Goal: Task Accomplishment & Management: Manage account settings

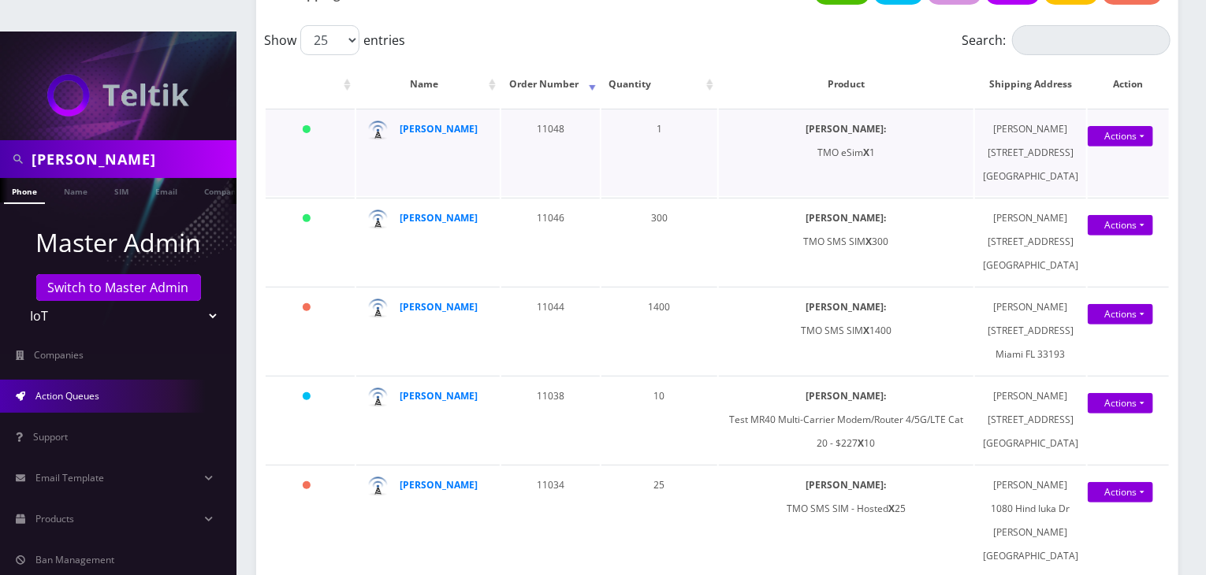
scroll to position [237, 0]
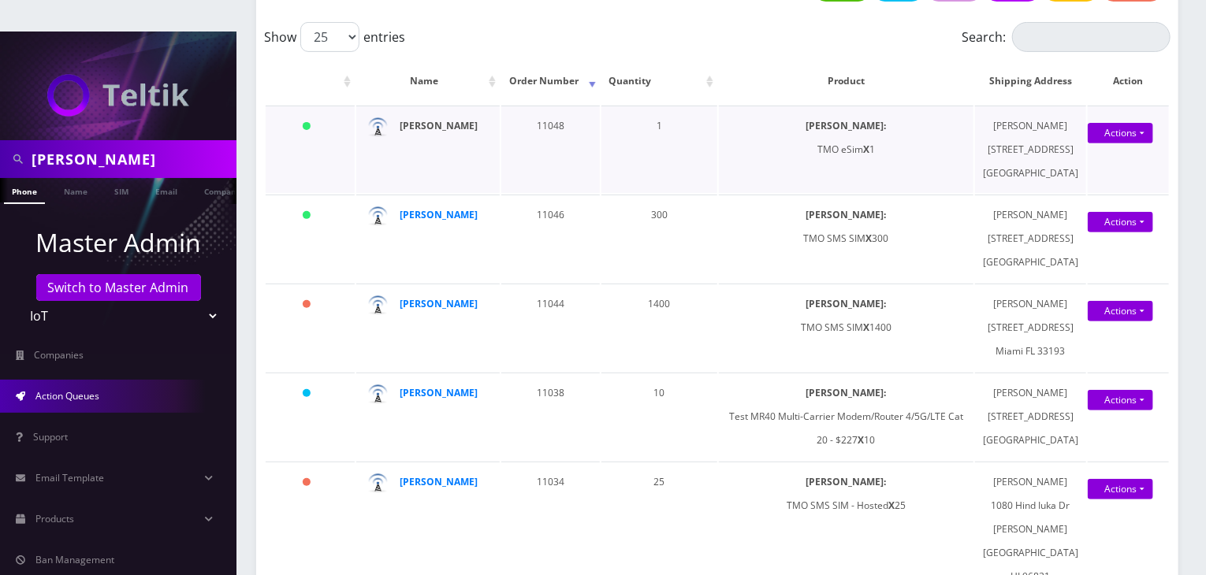
click at [442, 119] on strong "Nirvan Ramoutar" at bounding box center [439, 125] width 78 height 13
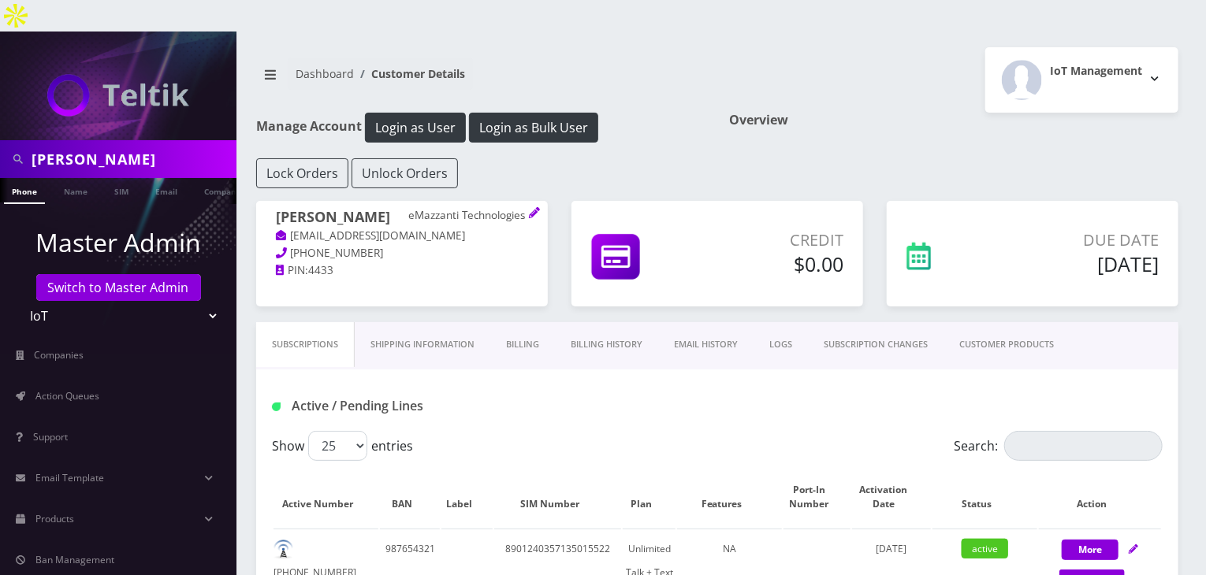
click at [0, 140] on div "javier" at bounding box center [118, 159] width 237 height 38
paste input "0000000000000000"
type input "00000000000000001948"
click at [114, 178] on link "SIM" at bounding box center [121, 191] width 30 height 26
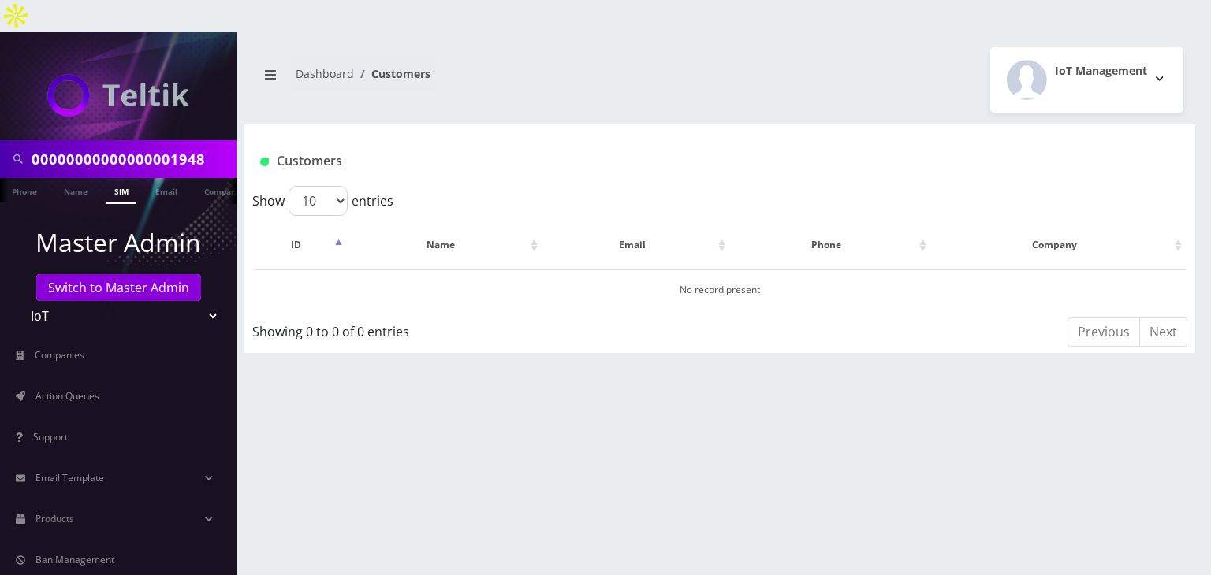
click at [170, 301] on select "Teltik Production My Link Mobile VennMobile Unlimited Advanced LTE [PERSON_NAME…" at bounding box center [118, 316] width 201 height 30
select select "1"
click at [18, 301] on select "Teltik Production My Link Mobile VennMobile Unlimited Advanced LTE [PERSON_NAME…" at bounding box center [118, 316] width 201 height 30
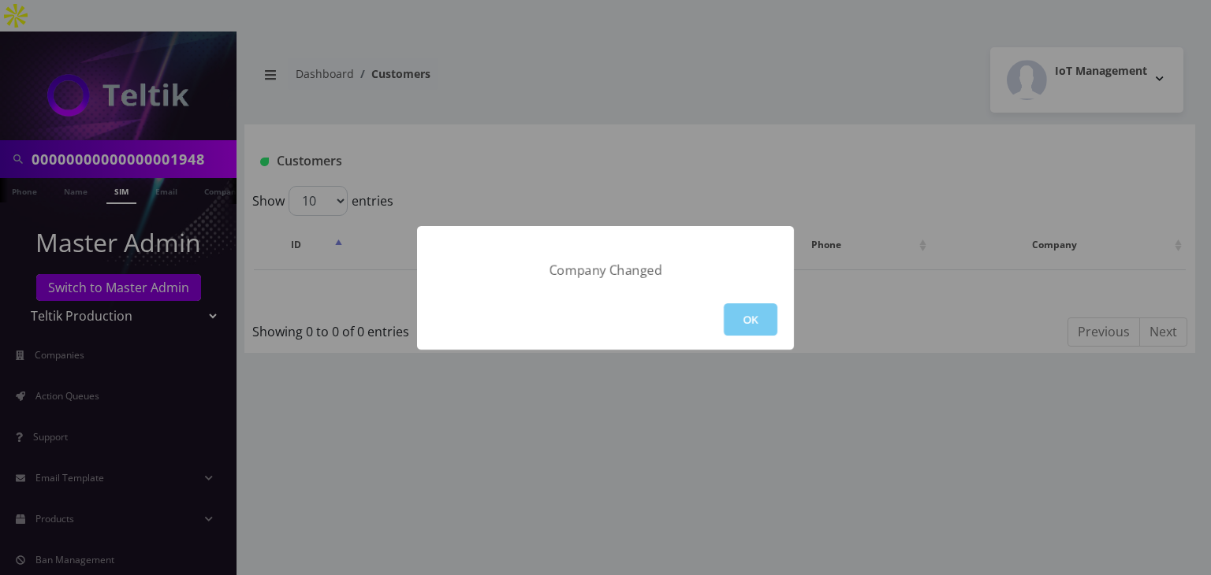
click at [737, 311] on button "OK" at bounding box center [751, 320] width 54 height 32
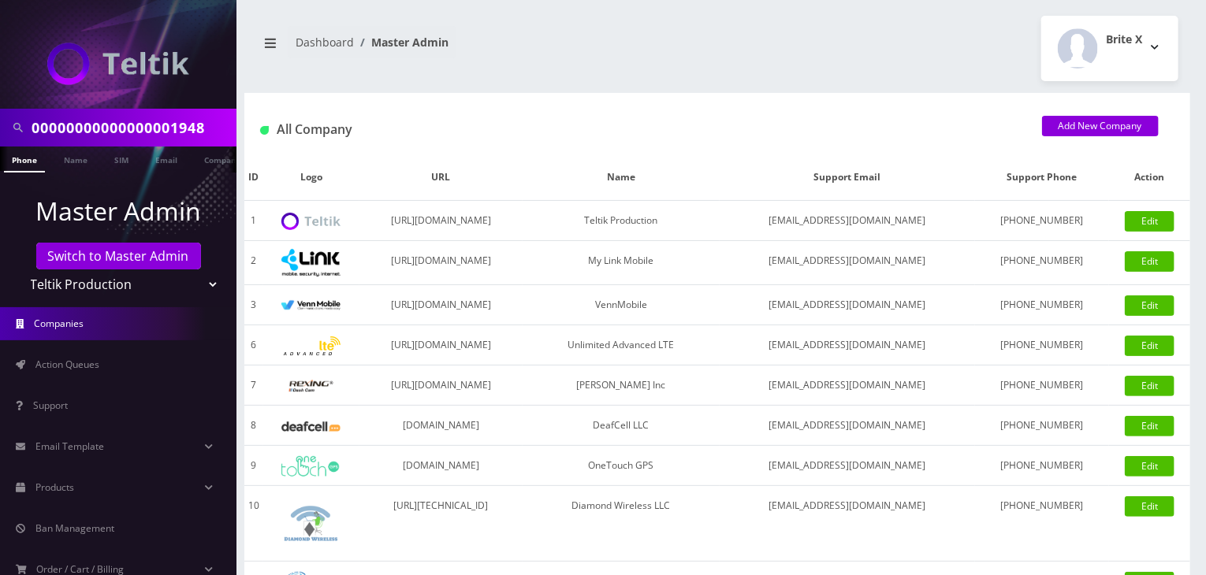
click at [114, 133] on input "00000000000000001948" at bounding box center [132, 128] width 201 height 30
click at [114, 154] on link "SIM" at bounding box center [121, 160] width 30 height 26
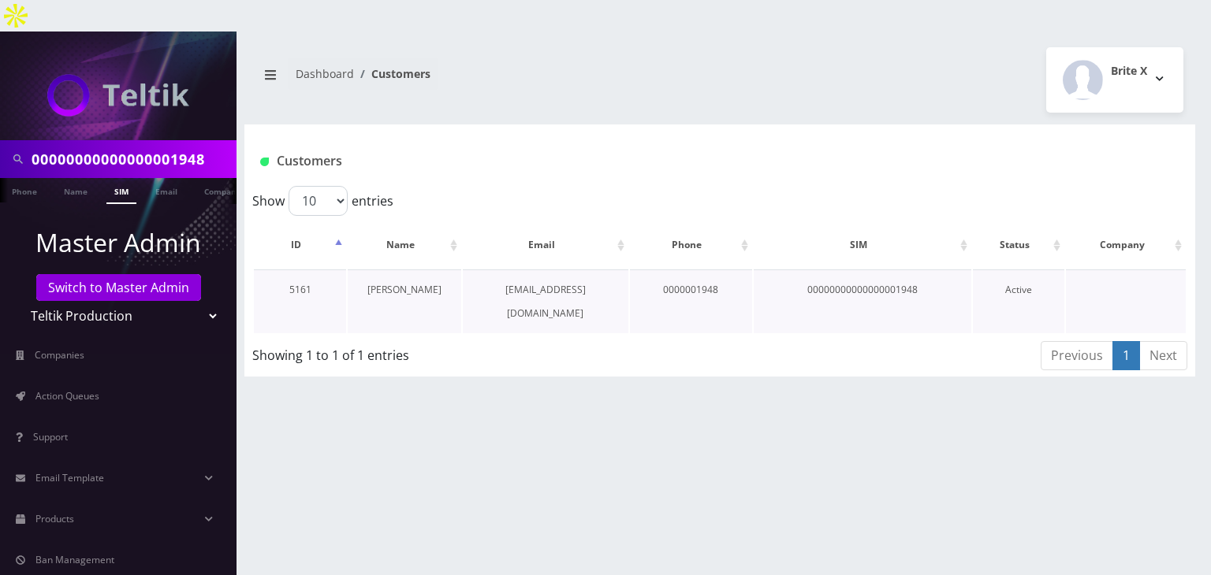
click at [410, 283] on link "Elijah Kohn" at bounding box center [404, 289] width 74 height 13
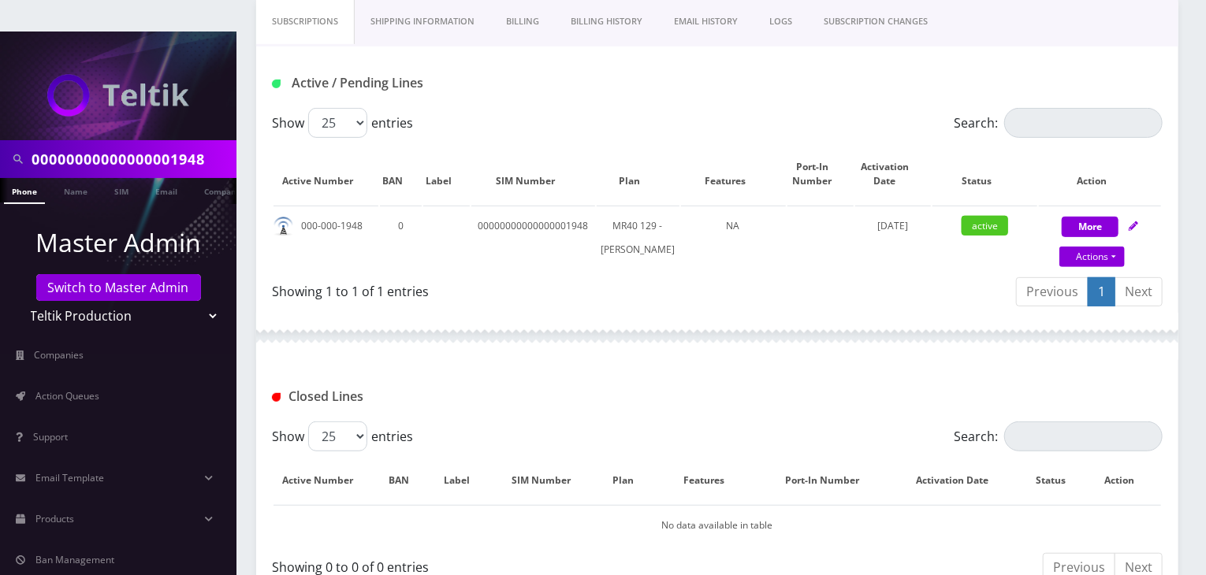
scroll to position [315, 0]
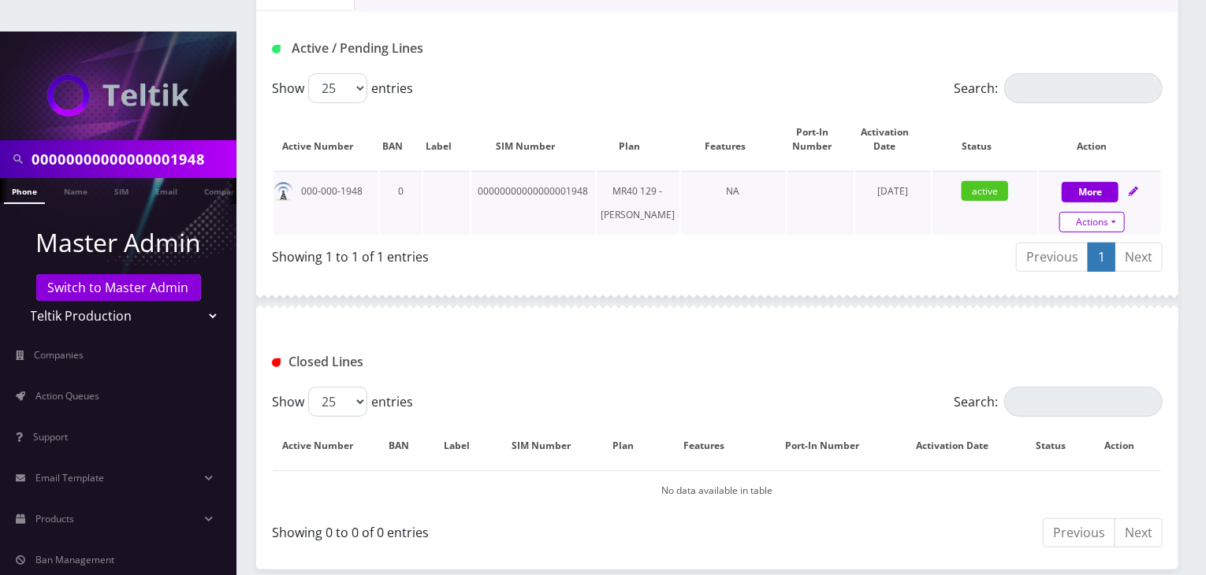
click at [1084, 212] on link "Actions" at bounding box center [1092, 222] width 65 height 20
select select "240"
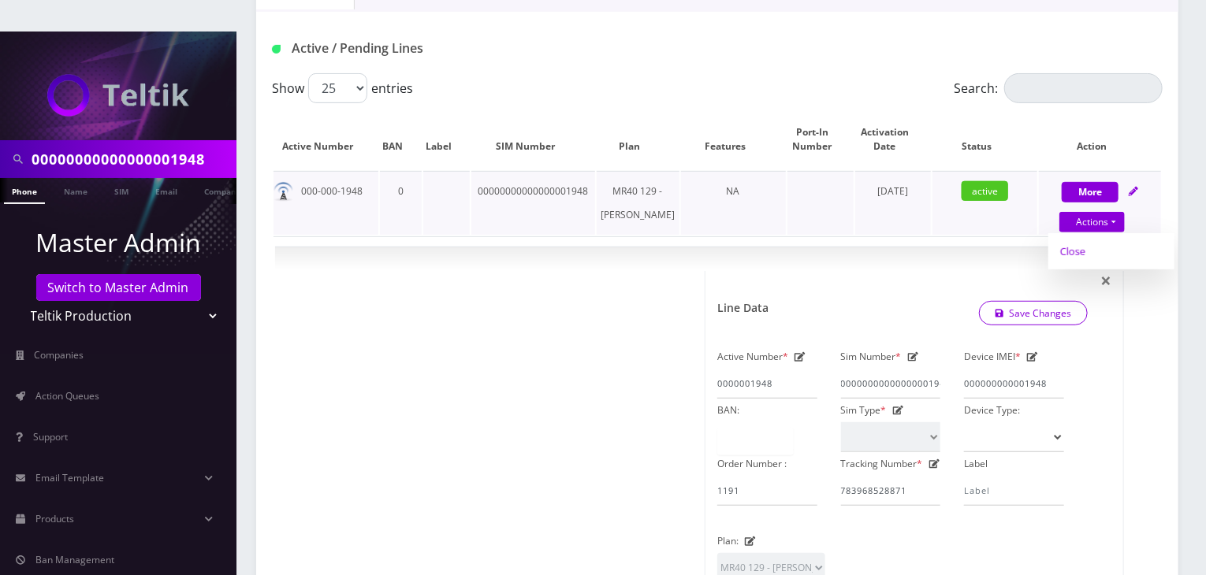
click at [1078, 240] on link "Close" at bounding box center [1112, 252] width 126 height 24
type input "08/19/2025"
select select "240"
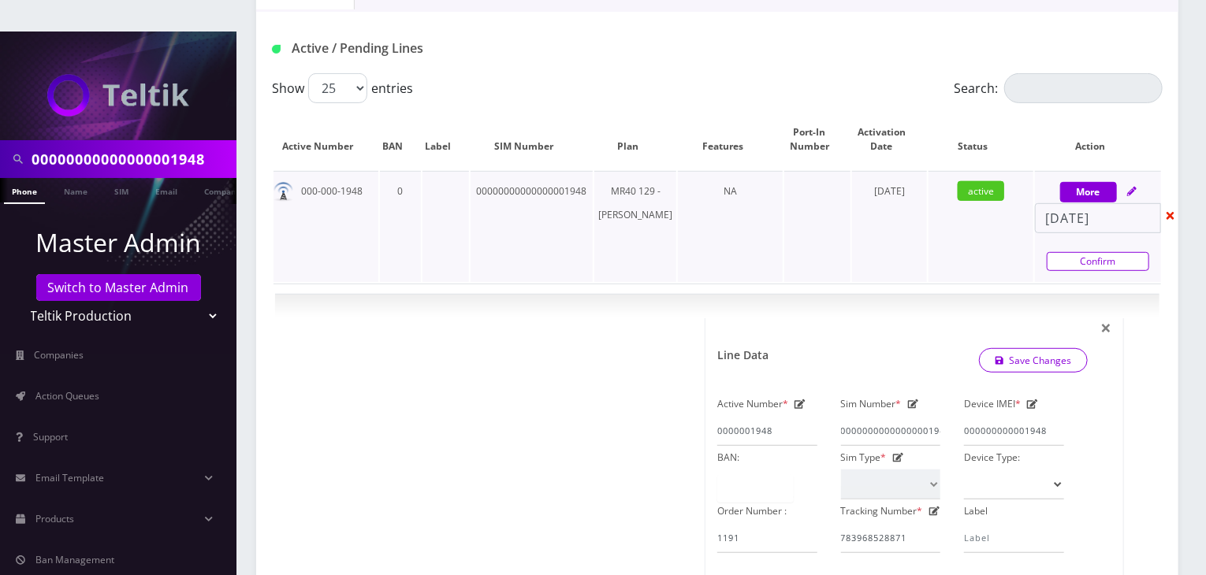
click at [1082, 252] on link "Confirm" at bounding box center [1098, 261] width 102 height 19
select select "240"
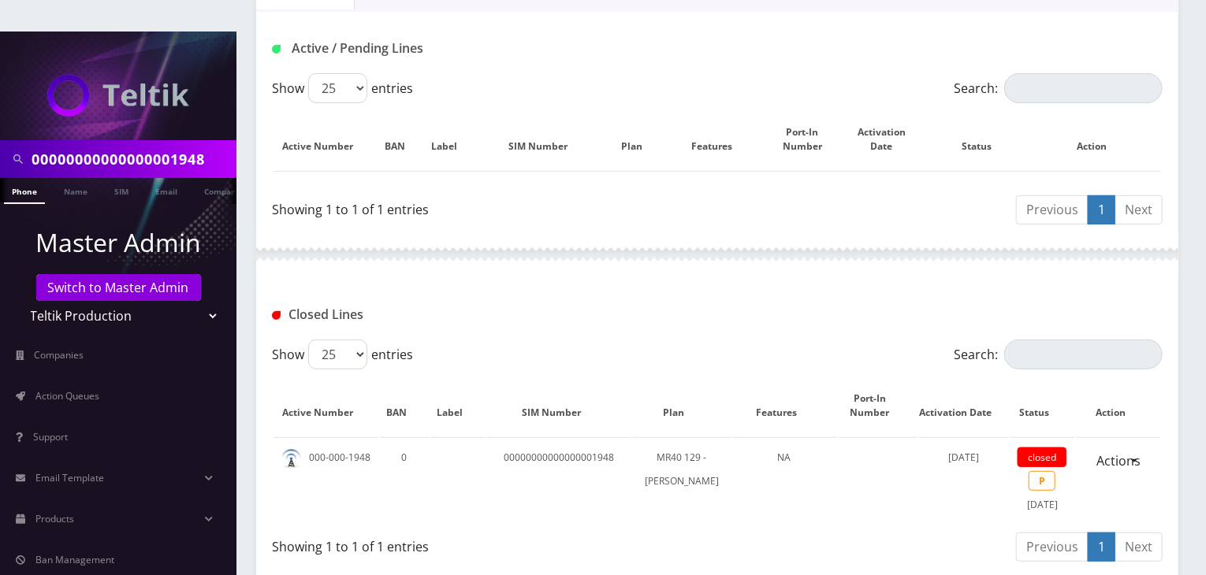
click at [186, 301] on select "Teltik Production My Link Mobile VennMobile Unlimited Advanced LTE Rexing Inc D…" at bounding box center [118, 316] width 201 height 30
select select "13"
click at [18, 301] on select "Teltik Production My Link Mobile VennMobile Unlimited Advanced LTE Rexing Inc D…" at bounding box center [118, 316] width 201 height 30
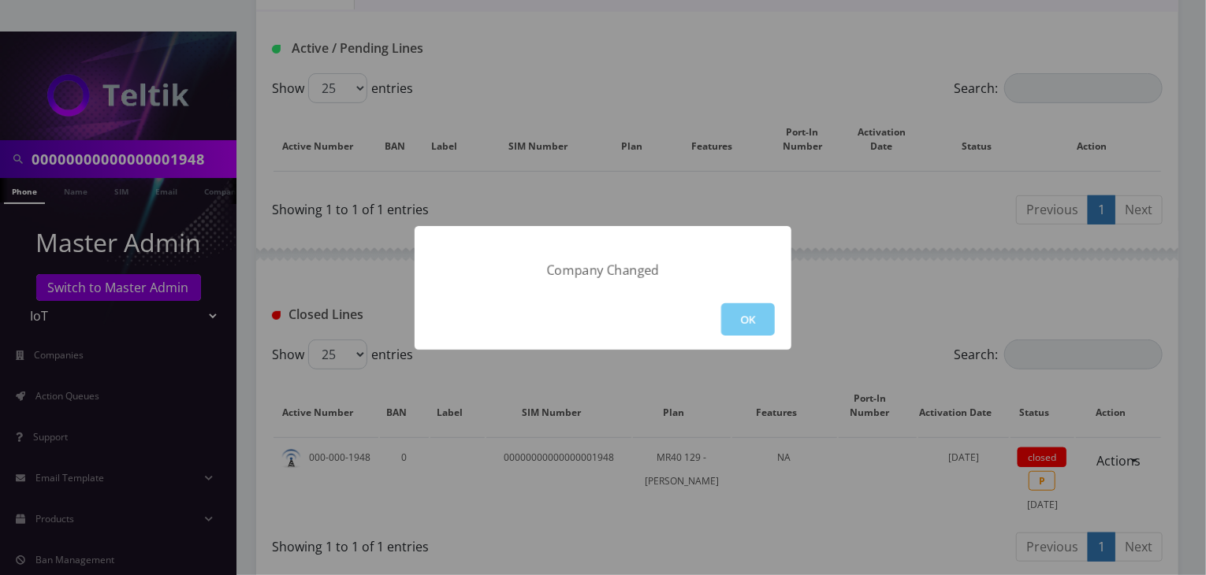
click at [739, 329] on button "OK" at bounding box center [748, 320] width 54 height 32
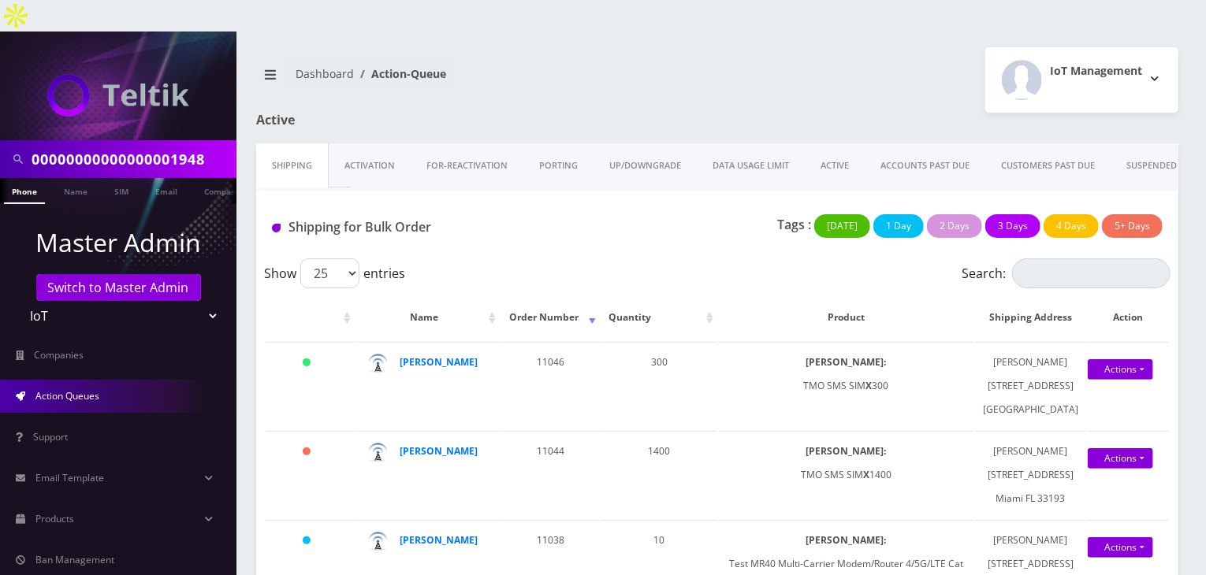
drag, startPoint x: 293, startPoint y: 39, endPoint x: 489, endPoint y: 64, distance: 197.0
click at [489, 64] on nav "Dashboard Action-Queue" at bounding box center [480, 80] width 449 height 45
drag, startPoint x: 217, startPoint y: 121, endPoint x: 0, endPoint y: 117, distance: 216.8
click at [0, 140] on div "00000000000000001948" at bounding box center [118, 159] width 237 height 38
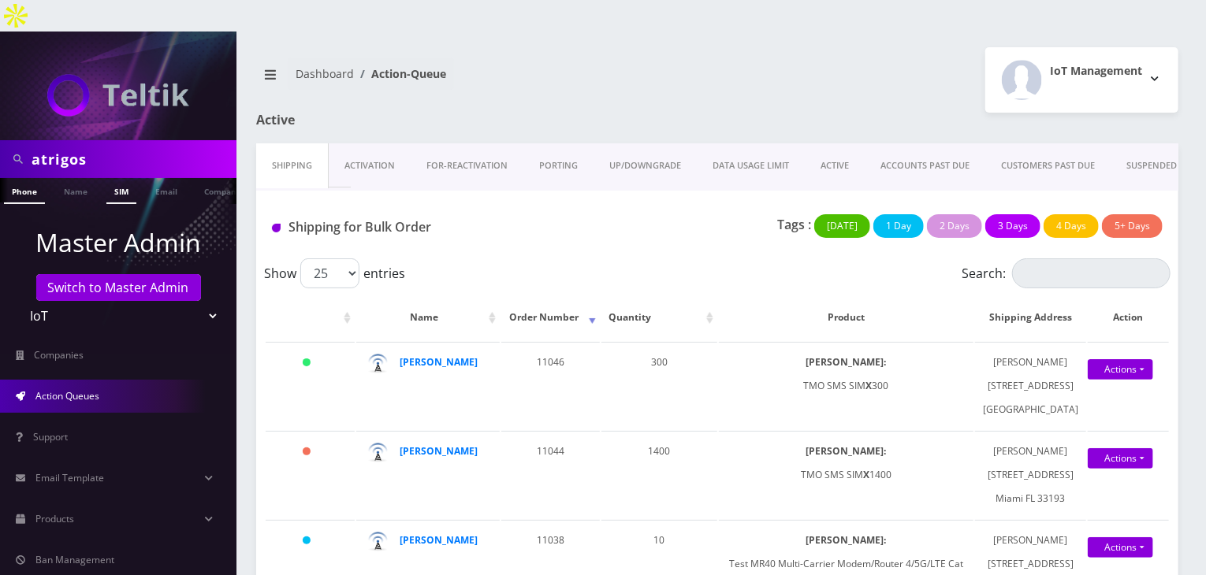
type input "atrigos"
click at [121, 178] on link "SIM" at bounding box center [121, 191] width 30 height 26
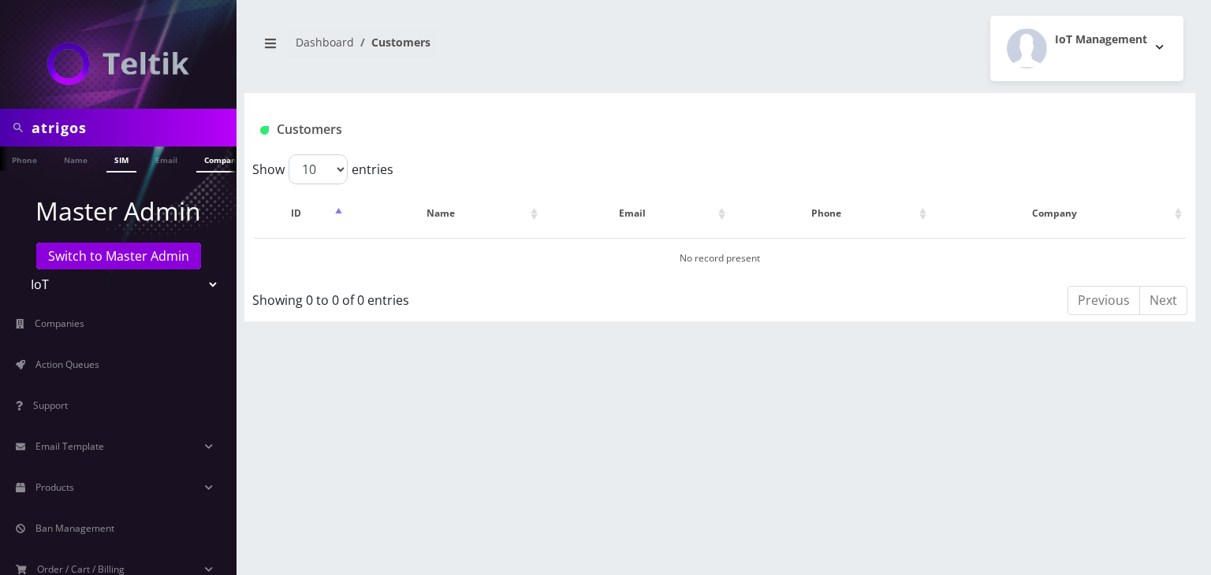
click at [207, 166] on link "Company" at bounding box center [222, 160] width 53 height 26
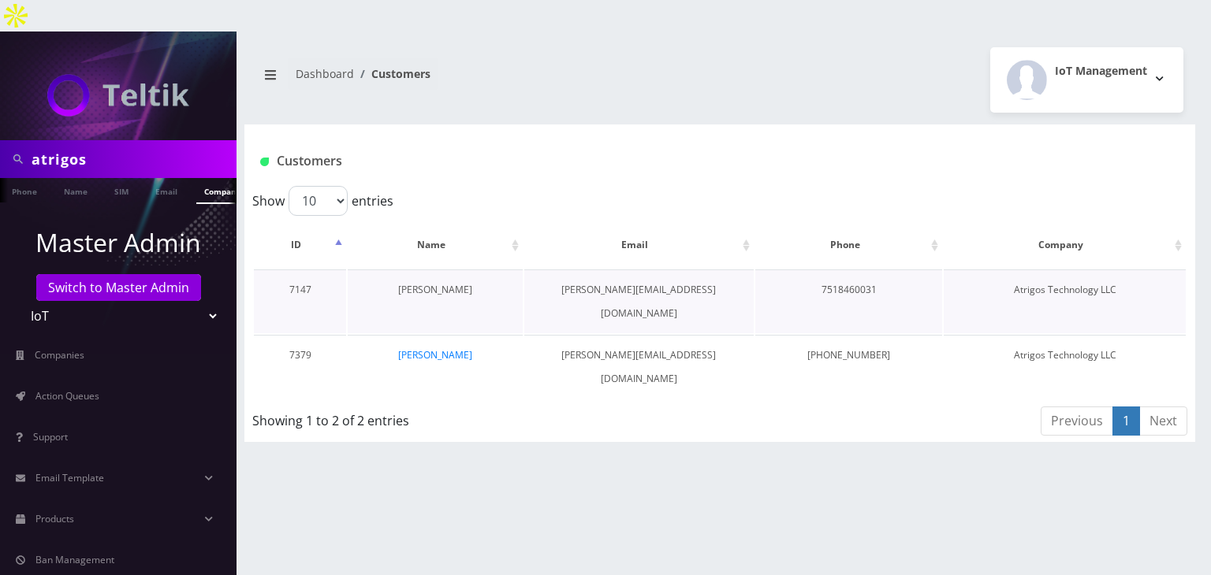
click at [449, 283] on link "[PERSON_NAME]" at bounding box center [435, 289] width 74 height 13
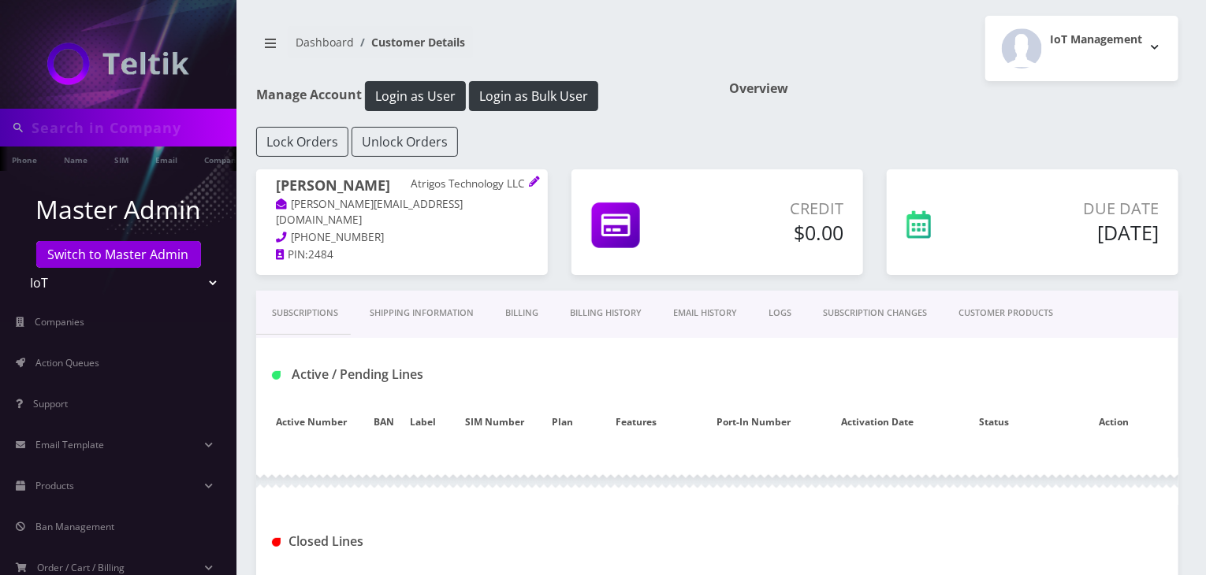
type input "atrigos"
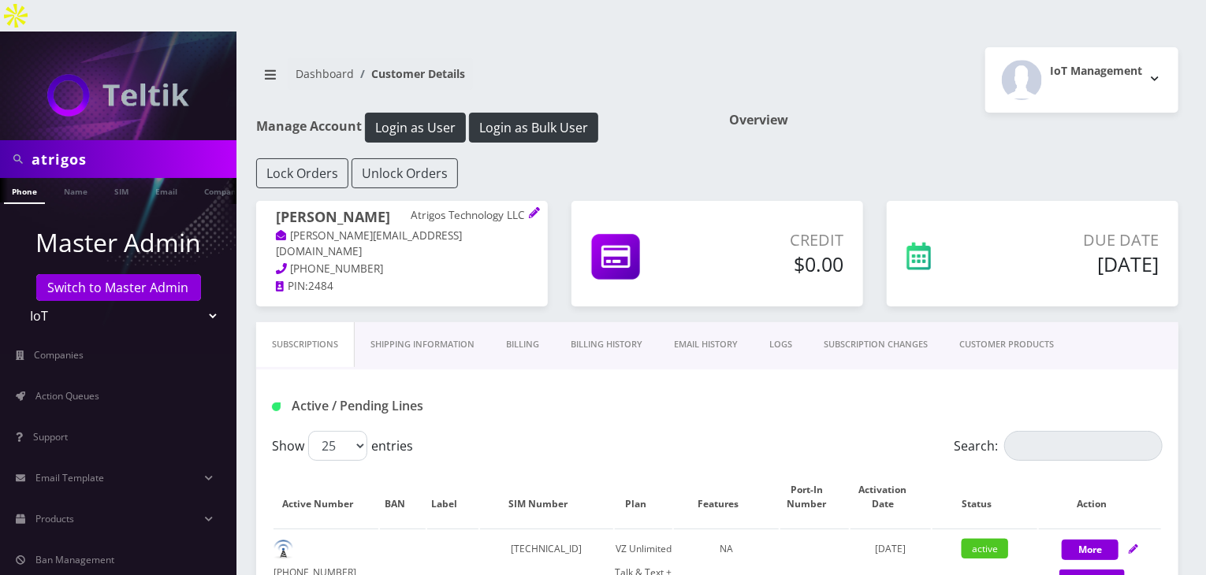
scroll to position [79, 0]
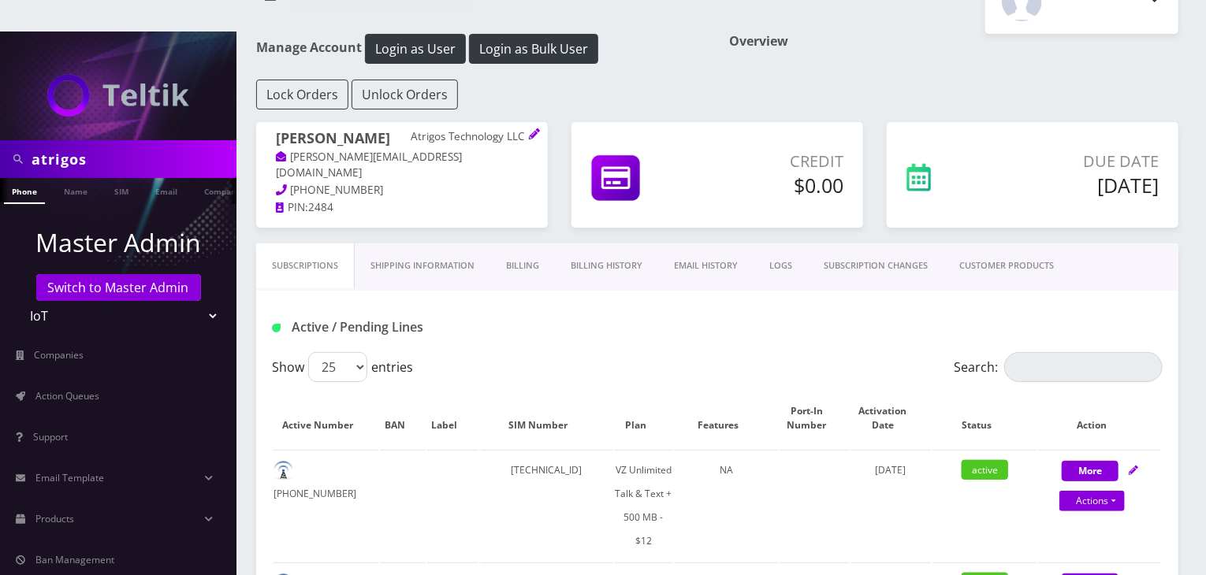
click at [1000, 244] on link "CUSTOMER PRODUCTS" at bounding box center [1007, 266] width 126 height 45
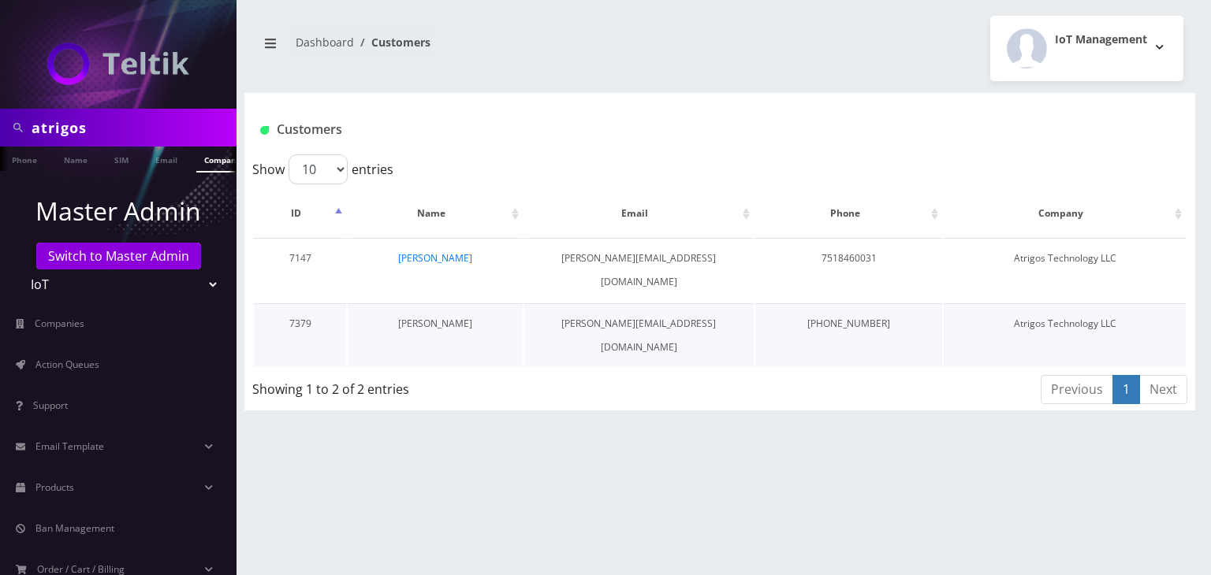
click at [464, 317] on link "[PERSON_NAME]" at bounding box center [435, 323] width 74 height 13
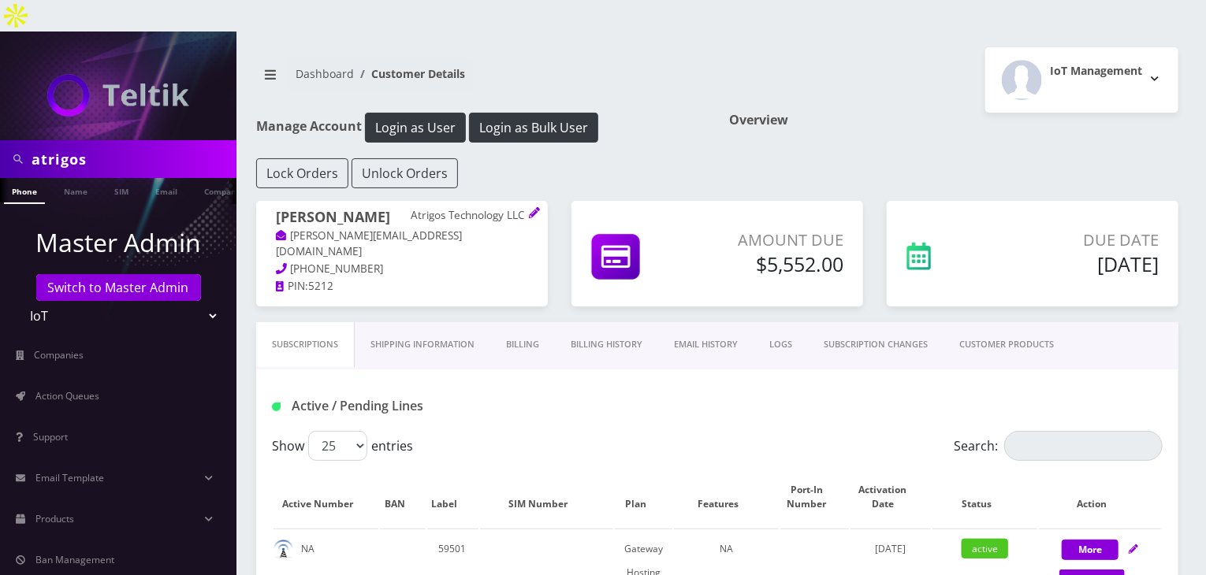
click at [994, 322] on link "CUSTOMER PRODUCTS" at bounding box center [1007, 344] width 126 height 45
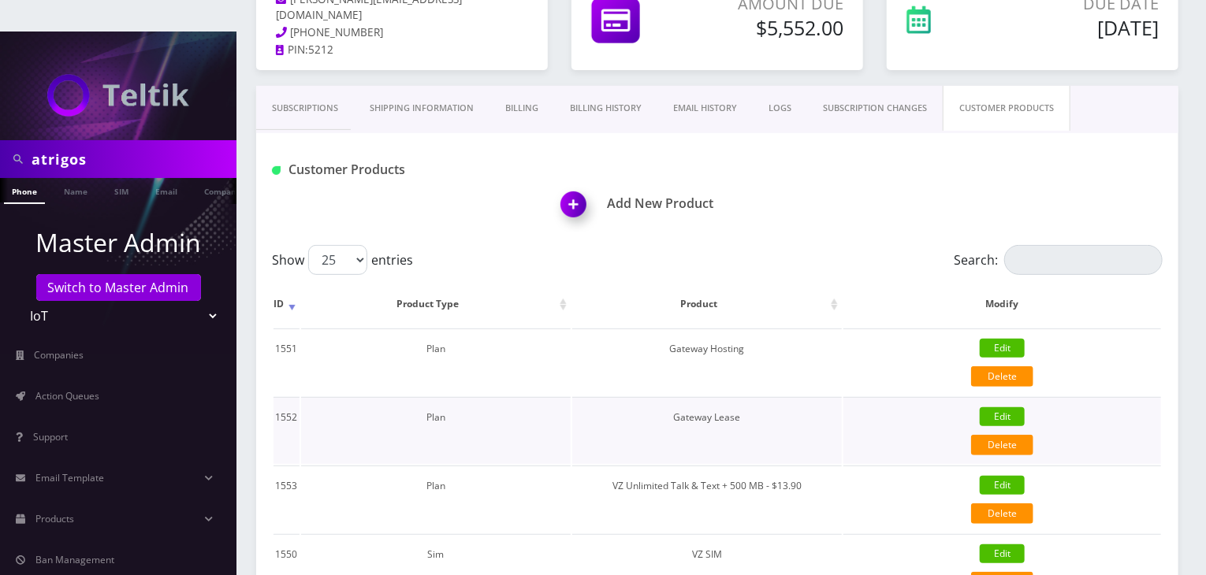
scroll to position [431, 0]
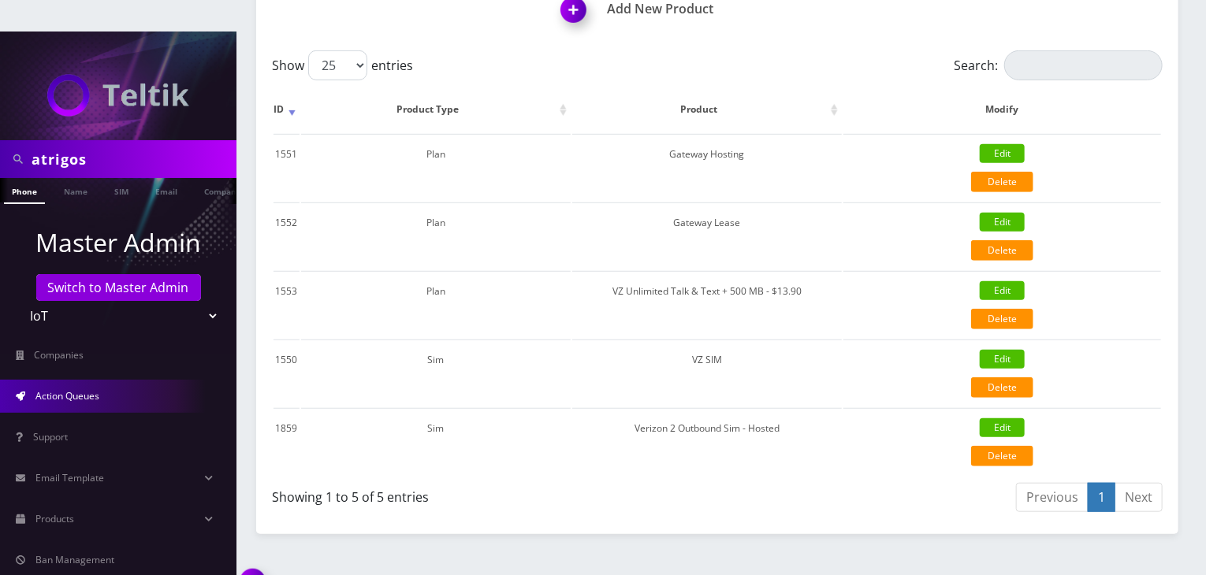
click at [86, 389] on span "Action Queues" at bounding box center [67, 395] width 64 height 13
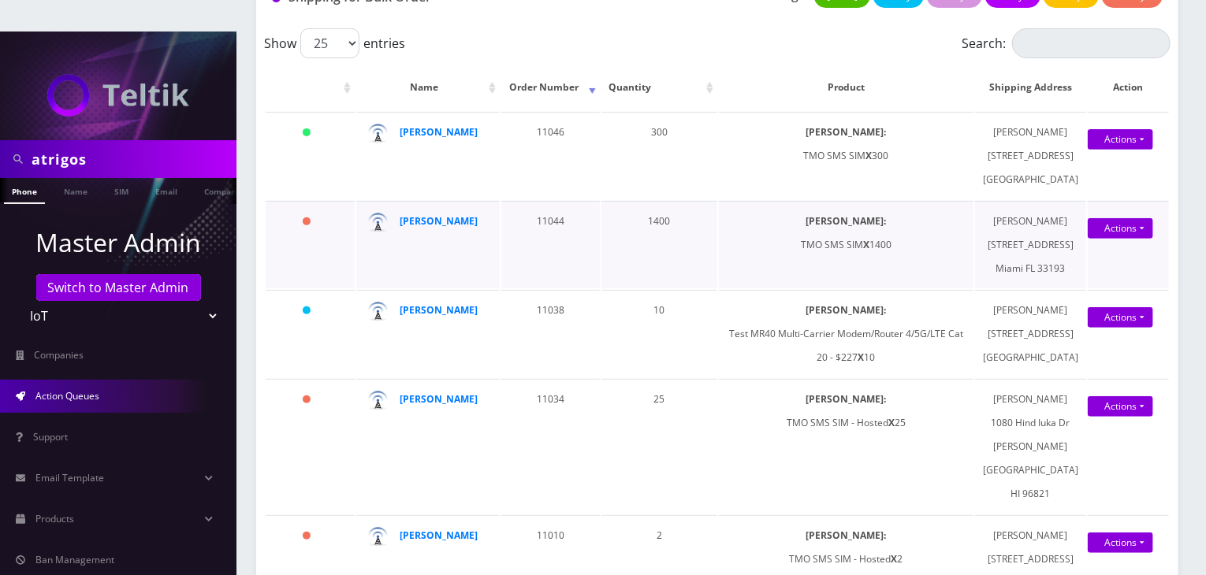
scroll to position [237, 0]
